Goal: Check status: Check status

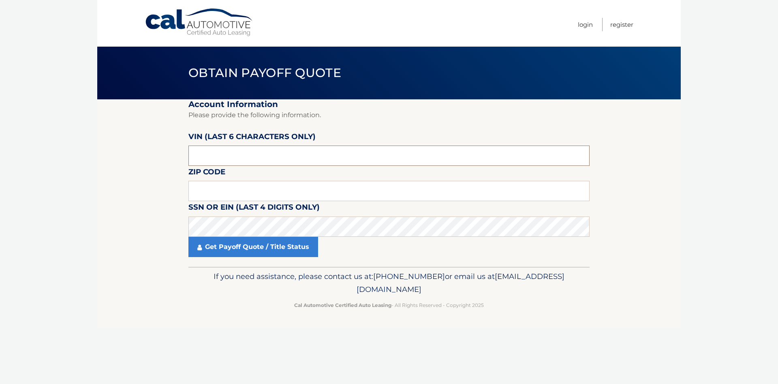
click at [227, 147] on input "text" at bounding box center [388, 155] width 401 height 20
type input "809574"
type input "07031"
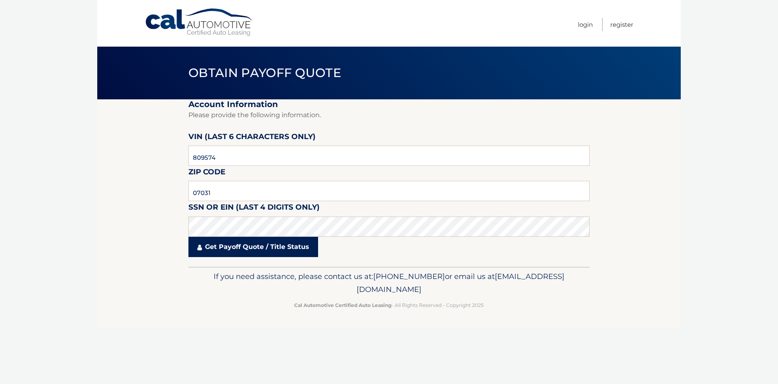
click at [265, 252] on link "Get Payoff Quote / Title Status" at bounding box center [253, 247] width 130 height 20
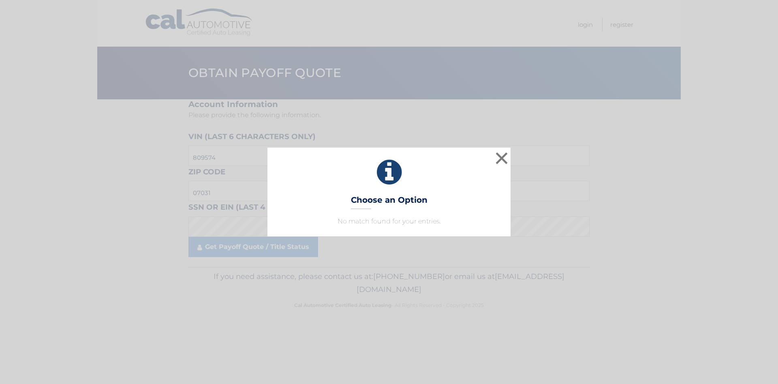
click at [541, 218] on div "× Choose an Option No match found for your entries. This is what you see on sec…" at bounding box center [388, 191] width 771 height 88
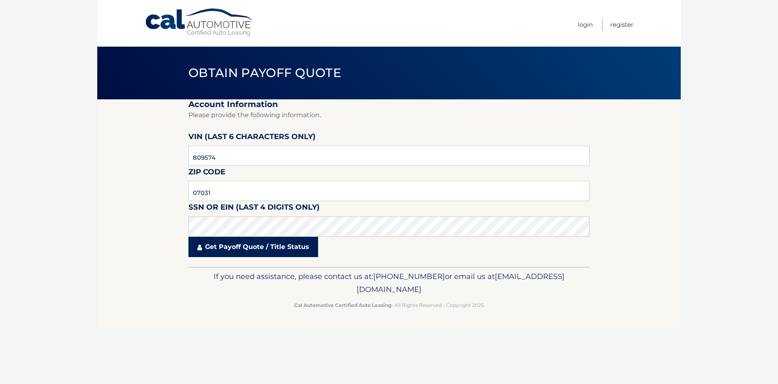
click at [236, 249] on link "Get Payoff Quote / Title Status" at bounding box center [253, 247] width 130 height 20
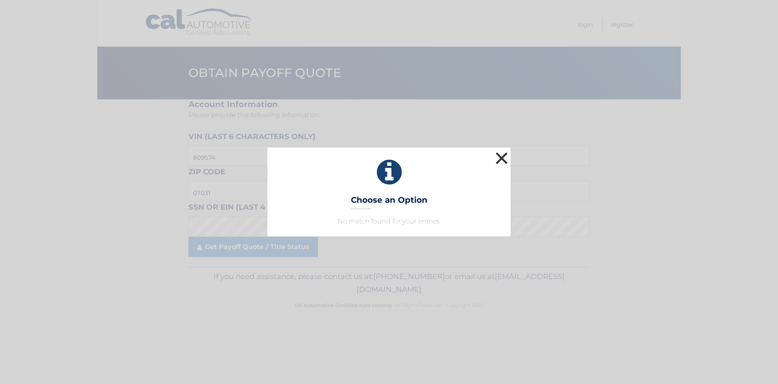
click at [504, 157] on button "×" at bounding box center [502, 158] width 16 height 16
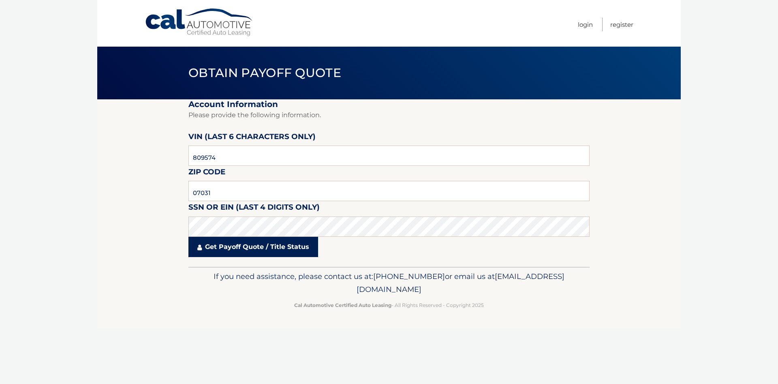
click at [222, 251] on link "Get Payoff Quote / Title Status" at bounding box center [253, 247] width 130 height 20
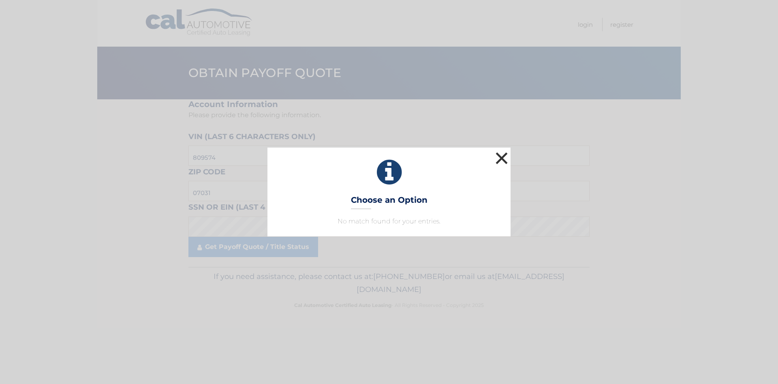
click at [502, 156] on button "×" at bounding box center [502, 158] width 16 height 16
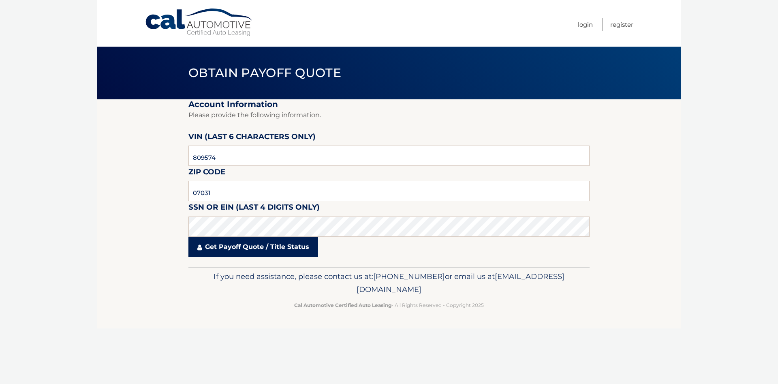
click at [243, 246] on link "Get Payoff Quote / Title Status" at bounding box center [253, 247] width 130 height 20
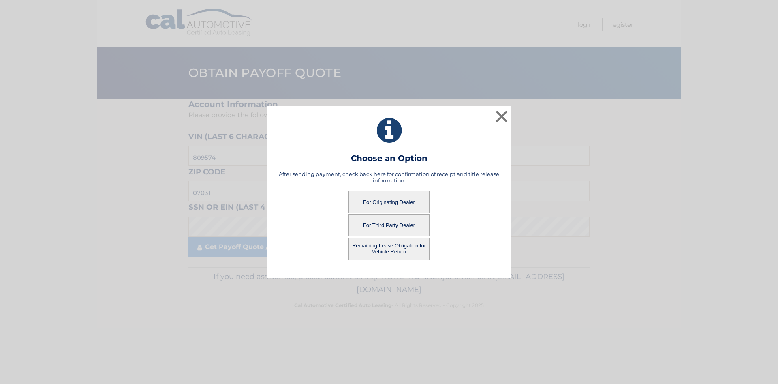
click at [375, 208] on button "For Originating Dealer" at bounding box center [388, 202] width 81 height 22
click at [378, 203] on button "For Originating Dealer" at bounding box center [388, 202] width 81 height 22
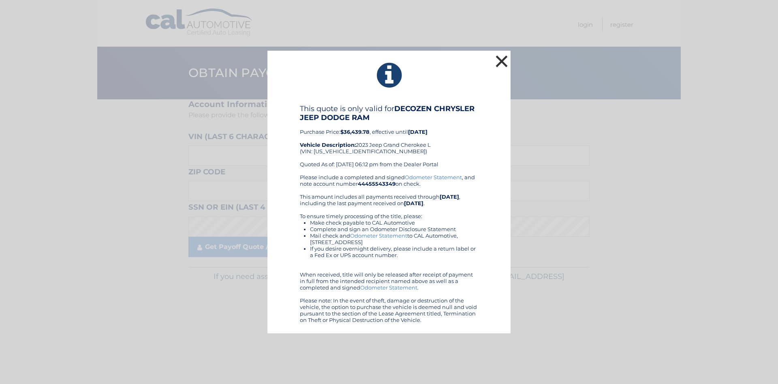
click at [502, 60] on button "×" at bounding box center [502, 61] width 16 height 16
